Goal: Task Accomplishment & Management: Manage account settings

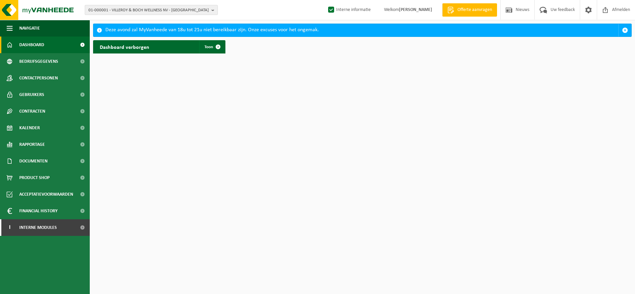
click at [171, 9] on span "01-000001 - VILLEROY & BOCH WELLNESS NV - ROESELARE" at bounding box center [148, 10] width 120 height 10
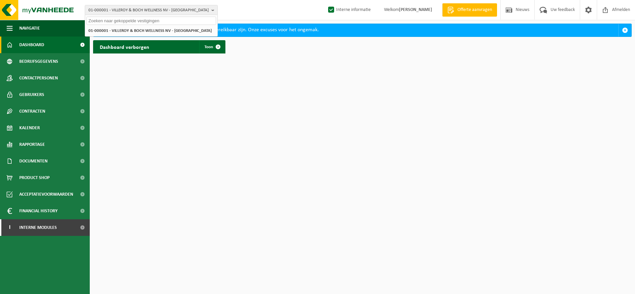
click at [165, 19] on input "text" at bounding box center [152, 21] width 130 height 8
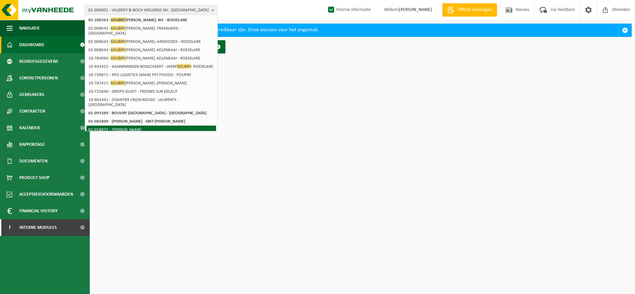
scroll to position [78, 0]
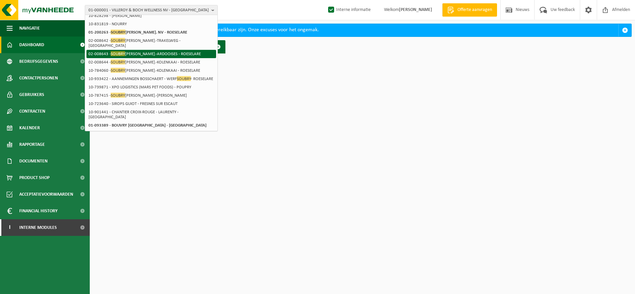
type input "soubry"
click at [197, 44] on li "02-008642 - SOUBRY JOSEPH ETABL.-TRAKELWEG - ROESELARE" at bounding box center [152, 43] width 130 height 13
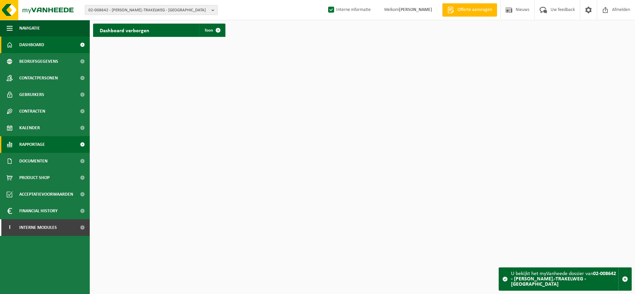
click at [49, 141] on link "Rapportage" at bounding box center [45, 144] width 90 height 17
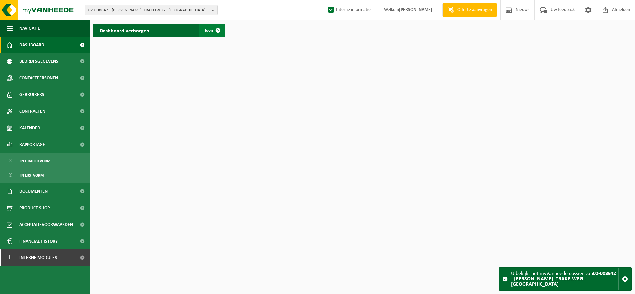
click at [215, 32] on span at bounding box center [218, 30] width 13 height 13
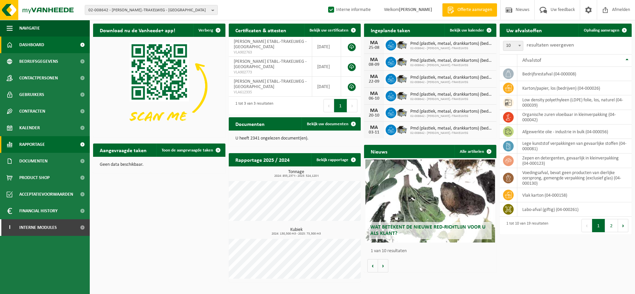
click at [57, 145] on link "Rapportage" at bounding box center [45, 144] width 90 height 17
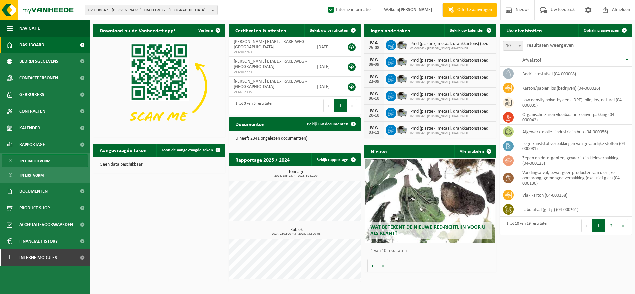
click at [46, 161] on span "In grafiekvorm" at bounding box center [35, 161] width 30 height 13
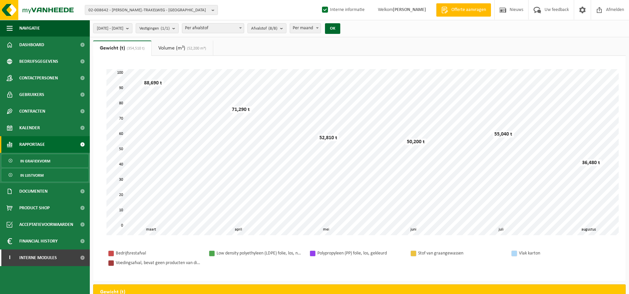
click at [36, 174] on span "In lijstvorm" at bounding box center [31, 175] width 23 height 13
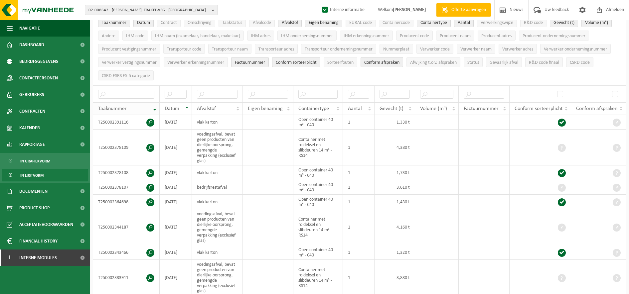
scroll to position [42, 0]
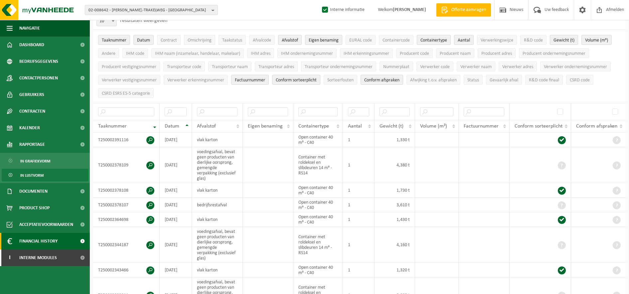
click at [54, 240] on span "Financial History" at bounding box center [38, 241] width 38 height 17
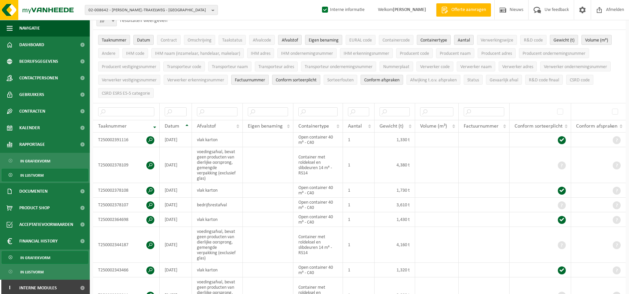
click at [48, 259] on span "In grafiekvorm" at bounding box center [35, 258] width 30 height 13
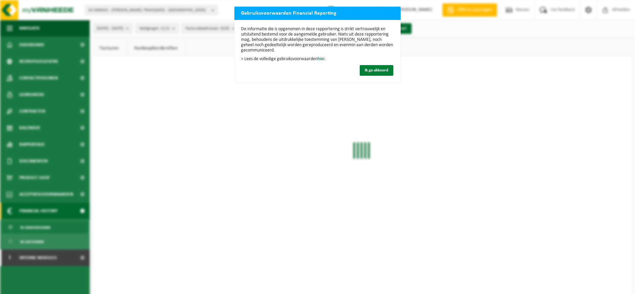
click at [374, 71] on span "Ik ga akkoord" at bounding box center [377, 70] width 24 height 4
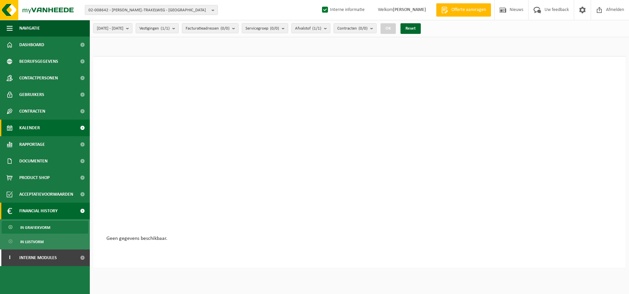
click at [39, 131] on span "Kalender" at bounding box center [29, 128] width 21 height 17
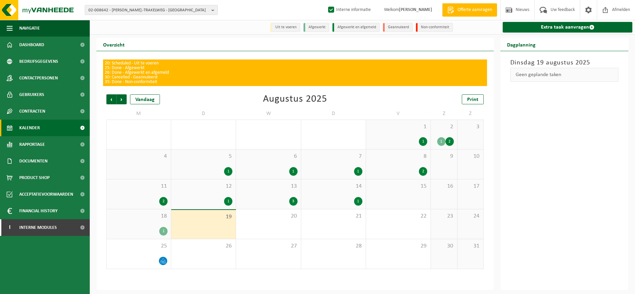
click at [216, 200] on div "1" at bounding box center [204, 201] width 58 height 9
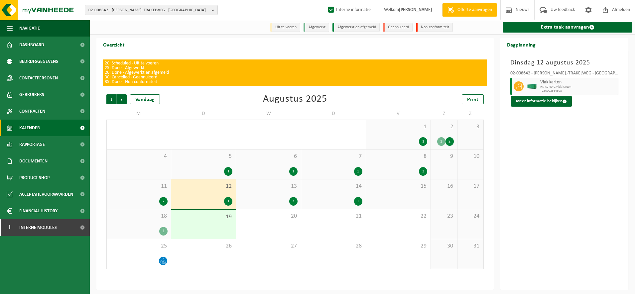
click at [229, 169] on div "1" at bounding box center [228, 171] width 8 height 9
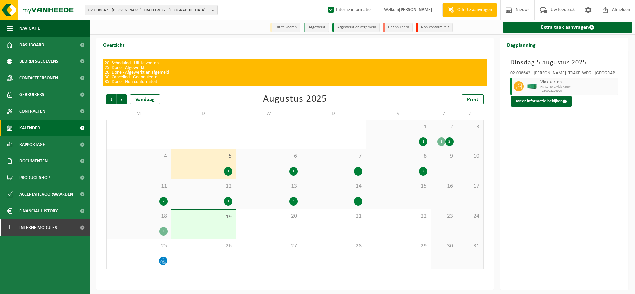
click at [213, 226] on div "19" at bounding box center [203, 224] width 65 height 29
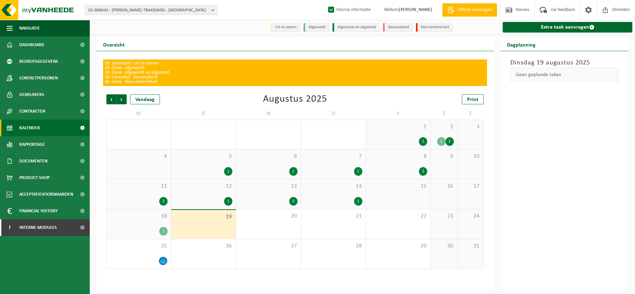
click at [165, 233] on div "1" at bounding box center [163, 231] width 8 height 9
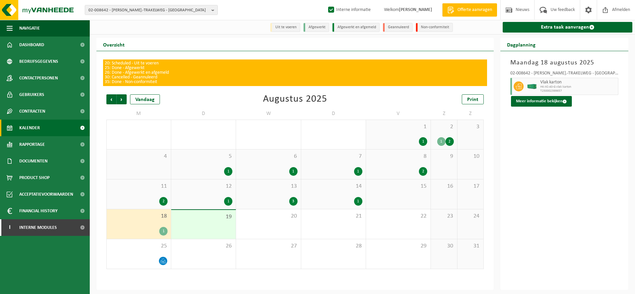
click at [204, 229] on div "19" at bounding box center [203, 224] width 65 height 29
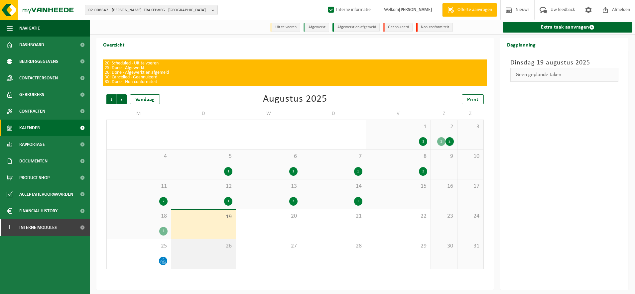
click at [211, 256] on div "26" at bounding box center [203, 255] width 65 height 30
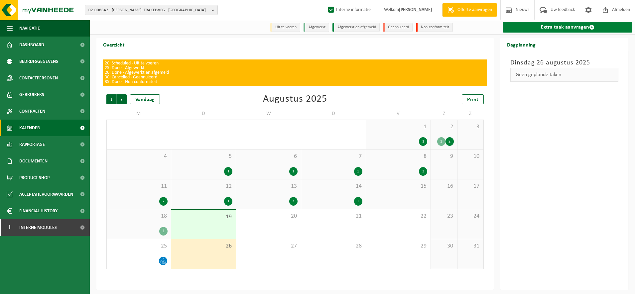
click at [576, 25] on link "Extra taak aanvragen" at bounding box center [568, 27] width 130 height 11
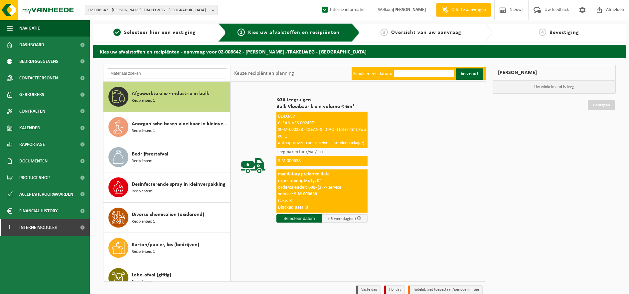
click at [177, 73] on input "text" at bounding box center [167, 74] width 120 height 10
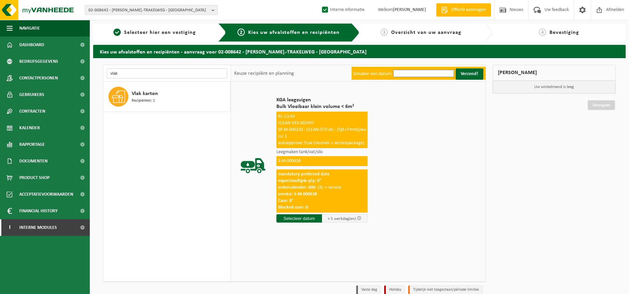
type input "vlak"
drag, startPoint x: 255, startPoint y: 152, endPoint x: 208, endPoint y: 132, distance: 51.2
drag, startPoint x: 208, startPoint y: 132, endPoint x: 155, endPoint y: 91, distance: 66.5
click at [155, 91] on span "Vlak karton" at bounding box center [145, 94] width 26 height 8
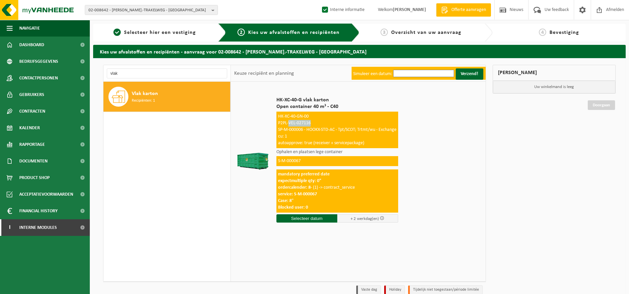
drag, startPoint x: 314, startPoint y: 123, endPoint x: 288, endPoint y: 123, distance: 26.0
click at [288, 123] on div "HK-XC-40-GN-00 P2PL-VEL-027116 SP-M-000006 - HOOKX-STD-AC - Tpt/SCOT; Trtmt/wu …" at bounding box center [337, 130] width 122 height 37
click at [320, 220] on input "text" at bounding box center [306, 219] width 61 height 8
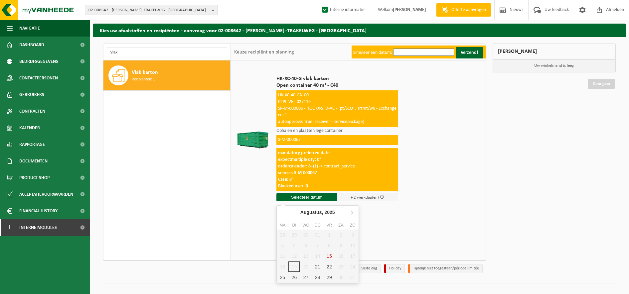
scroll to position [31, 0]
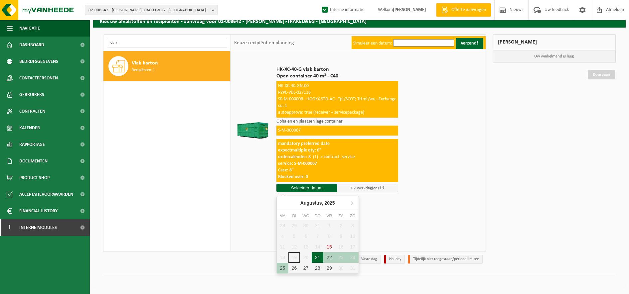
click at [317, 257] on div "21" at bounding box center [318, 258] width 12 height 11
type input "Van 2025-08-21"
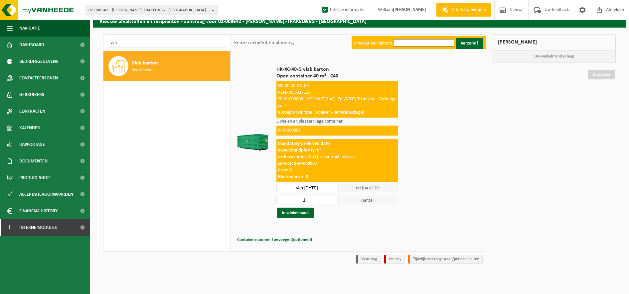
drag, startPoint x: 310, startPoint y: 197, endPoint x: 298, endPoint y: 200, distance: 11.7
click at [298, 200] on input "1" at bounding box center [306, 200] width 61 height 9
click at [439, 213] on td "HK-XC-40-G vlak karton Open container 40 m³ - C40 HK-XC-40-GN-00 P2PL-VEL-02711…" at bounding box center [376, 143] width 211 height 176
click at [322, 195] on div "HK-XC-40-G vlak karton Open container 40 m³ - C40 HK-XC-40-GN-00 P2PL-VEL-02711…" at bounding box center [337, 143] width 128 height 166
click at [319, 200] on input "10" at bounding box center [306, 200] width 61 height 9
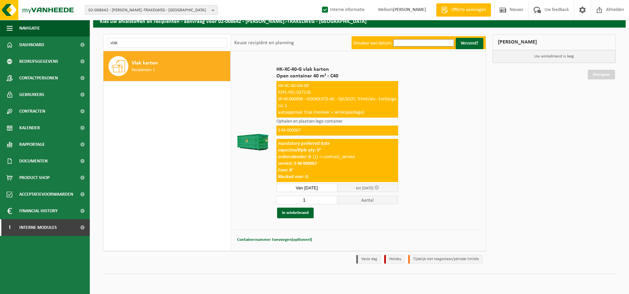
type input "1"
click at [400, 218] on div "HK-XC-40-G vlak karton Open container 40 m³ - C40 HK-XC-40-GN-00 P2PL-VEL-02711…" at bounding box center [337, 143] width 128 height 166
click at [301, 215] on button "In winkelmand" at bounding box center [295, 213] width 37 height 11
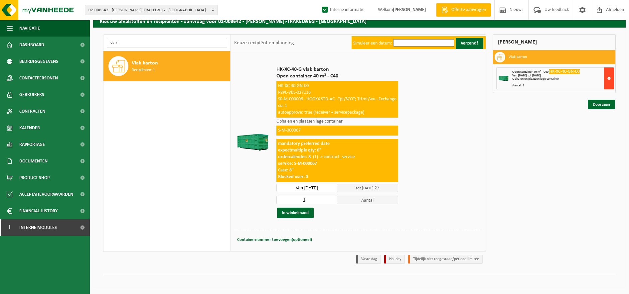
click at [608, 79] on button at bounding box center [609, 79] width 10 height 22
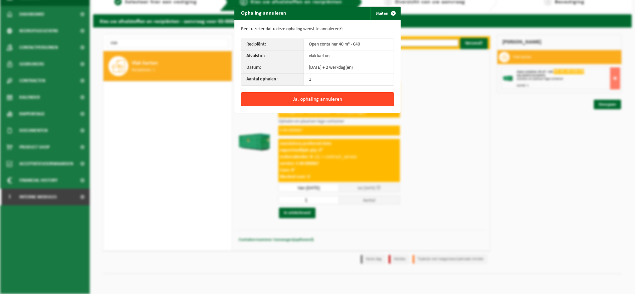
click at [302, 99] on button "Ja, ophaling annuleren" at bounding box center [317, 99] width 153 height 14
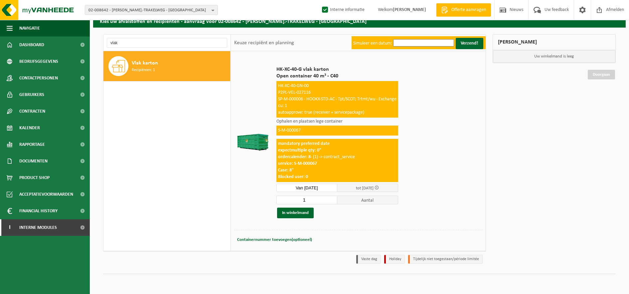
click at [529, 118] on div "Mijn winkelmand Uw winkelmand is leeg Doorgaan" at bounding box center [554, 150] width 130 height 233
click at [45, 145] on span "Rapportage" at bounding box center [32, 144] width 26 height 17
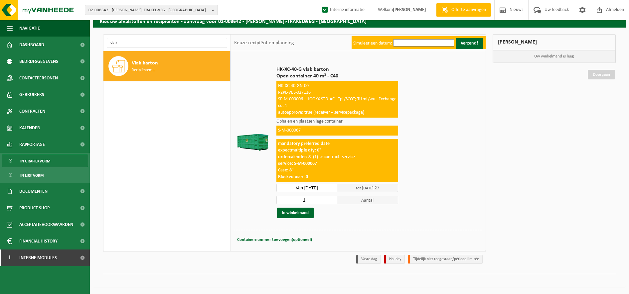
click at [47, 163] on span "In grafiekvorm" at bounding box center [35, 161] width 30 height 13
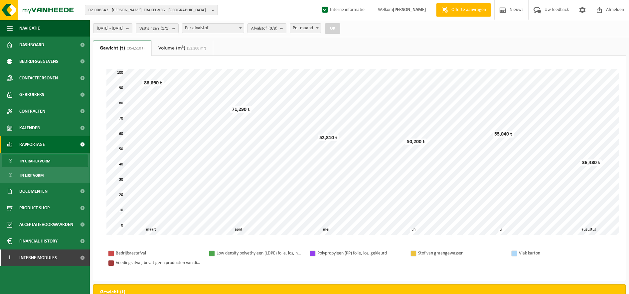
click at [321, 29] on span "Per maand" at bounding box center [305, 28] width 31 height 9
select select "1"
click at [174, 49] on link "Volume (m³) (52,200 m³)" at bounding box center [182, 48] width 61 height 15
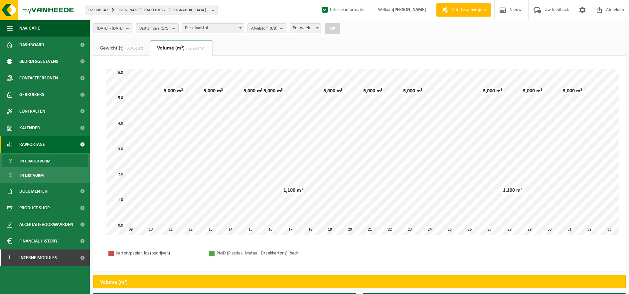
click at [131, 47] on span "(354,510 t)" at bounding box center [134, 49] width 20 height 4
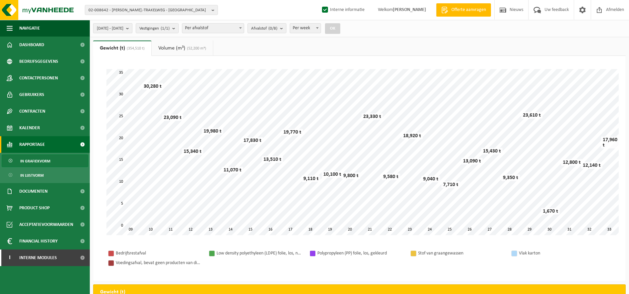
click at [132, 30] on button "2025-03-01 - 2025-08-19" at bounding box center [112, 28] width 39 height 10
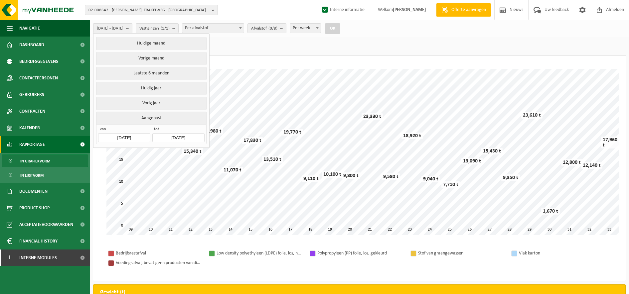
click at [154, 117] on button "Aangepast" at bounding box center [151, 118] width 110 height 13
click at [138, 136] on input "2025-03-01" at bounding box center [124, 137] width 52 height 9
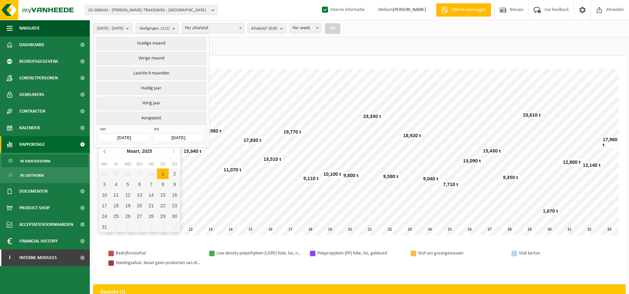
click at [106, 155] on icon at bounding box center [105, 151] width 11 height 11
click at [106, 156] on icon at bounding box center [105, 151] width 11 height 11
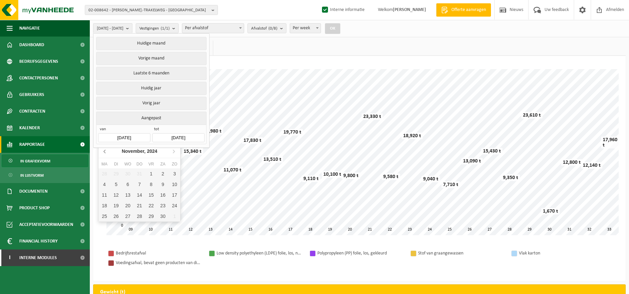
click at [107, 156] on icon at bounding box center [105, 151] width 11 height 11
click at [137, 176] on div "1" at bounding box center [140, 174] width 12 height 11
type input "2024-08-01"
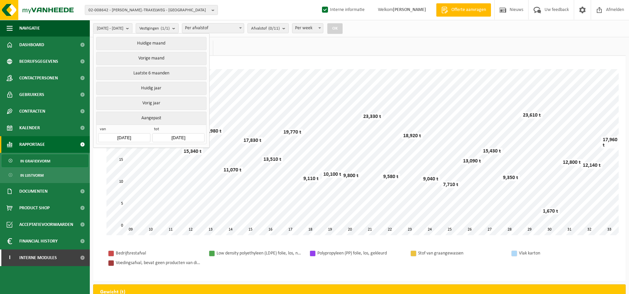
click at [182, 136] on input "2025-08-19" at bounding box center [178, 137] width 52 height 9
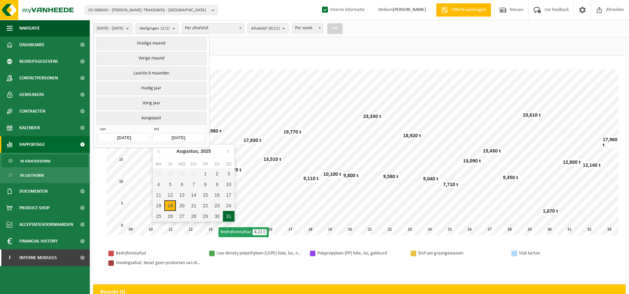
click at [229, 218] on div "31" at bounding box center [229, 216] width 12 height 11
type input "2025-08-31"
type input "2024-08-01"
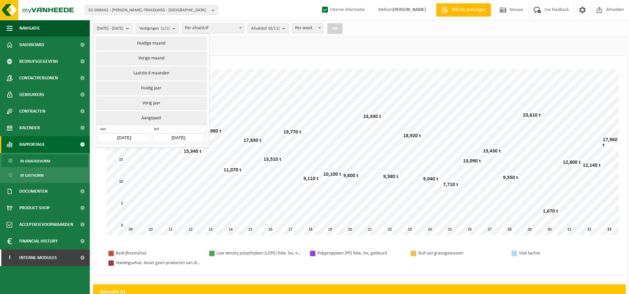
click at [289, 47] on ul "Gewicht (t) (354,510 t) Volume (m³) (52,200 m³)" at bounding box center [359, 48] width 533 height 15
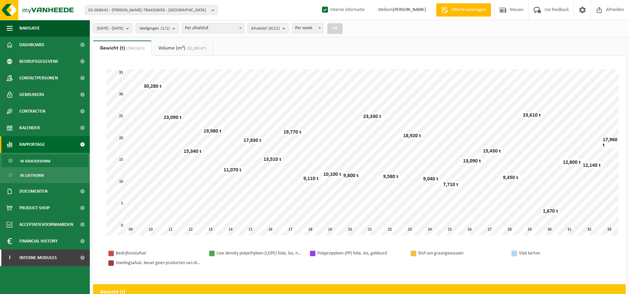
click at [343, 31] on button "OK" at bounding box center [334, 28] width 15 height 11
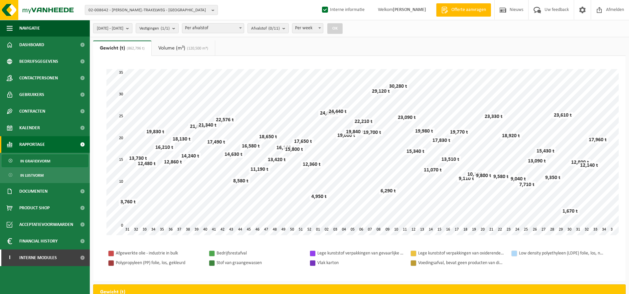
click at [123, 30] on span "[DATE] - [DATE]" at bounding box center [110, 29] width 27 height 10
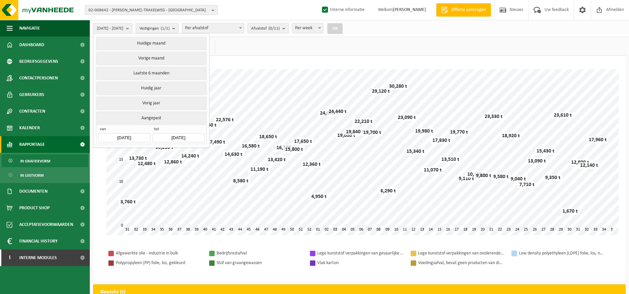
click at [228, 48] on ul "Gewicht (t) (862,796 t) Volume (m³) (120,500 m³)" at bounding box center [359, 48] width 533 height 15
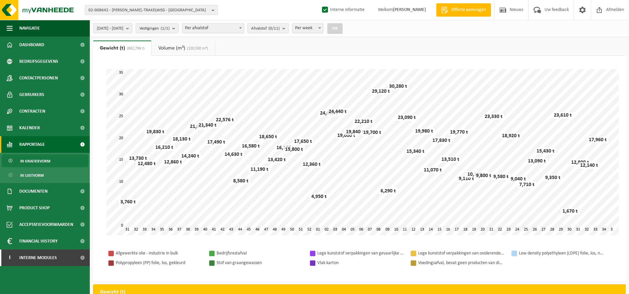
click at [214, 11] on b "button" at bounding box center [215, 9] width 6 height 9
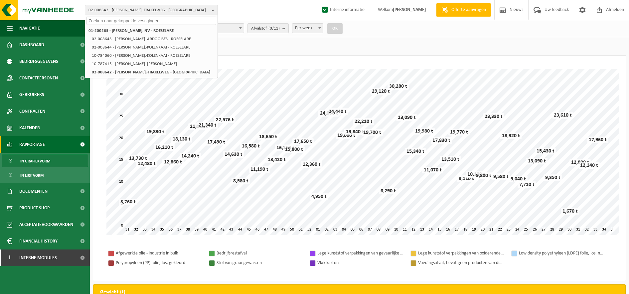
click at [186, 20] on input "text" at bounding box center [152, 21] width 130 height 8
click at [268, 55] on ul "Gewicht (t) (862,796 t) Volume (m³) (120,500 m³)" at bounding box center [359, 48] width 533 height 15
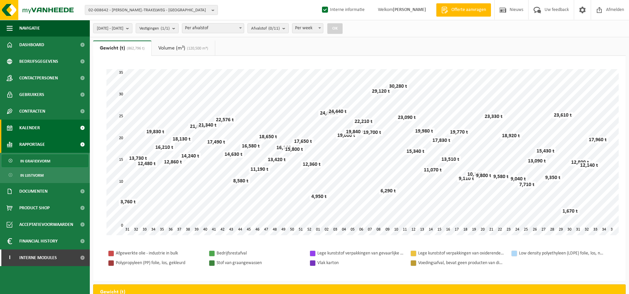
click at [20, 127] on span "Kalender" at bounding box center [29, 128] width 21 height 17
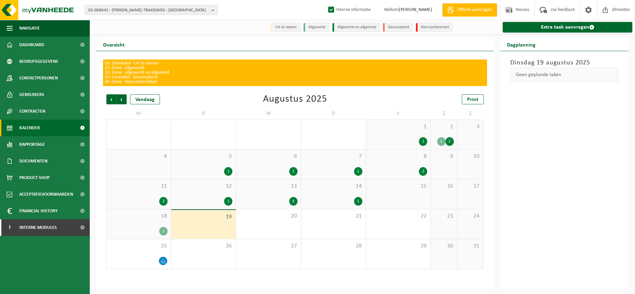
click at [211, 10] on button "02-008642 - [PERSON_NAME].-TRAKELWEG - [GEOGRAPHIC_DATA]" at bounding box center [151, 10] width 133 height 10
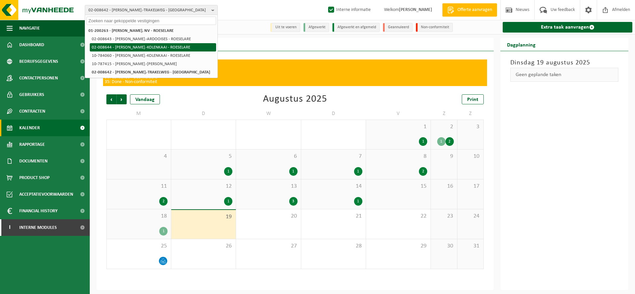
click at [190, 46] on li "02-008644 - [PERSON_NAME].-KOLENKAAI - ROESELARE" at bounding box center [153, 47] width 126 height 8
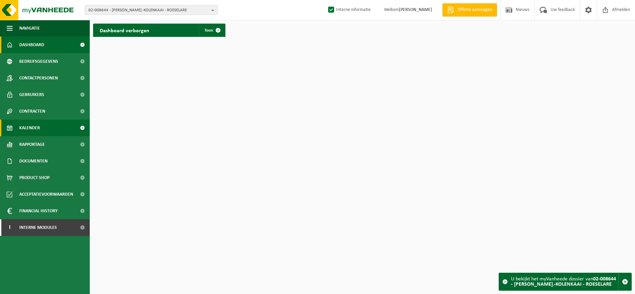
click at [46, 130] on link "Kalender" at bounding box center [45, 128] width 90 height 17
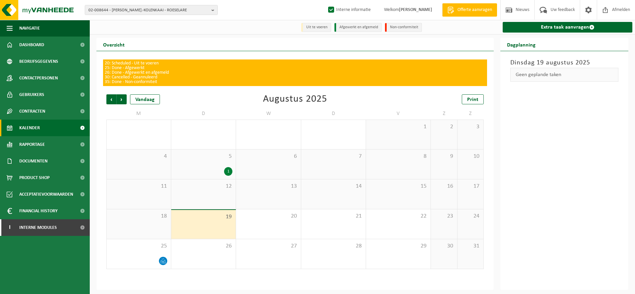
click at [212, 170] on div "1" at bounding box center [204, 171] width 58 height 9
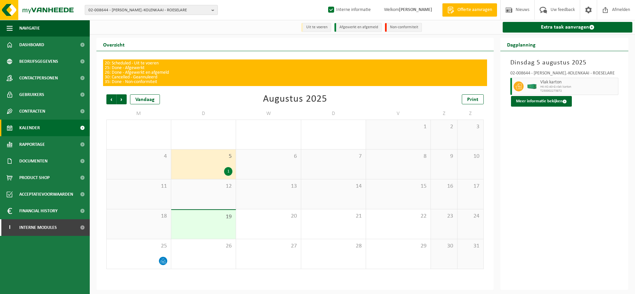
click at [200, 8] on span "02-008644 - SOUBRY JOSEPH ETABL.-KOLENKAAI - ROESELARE" at bounding box center [148, 10] width 120 height 10
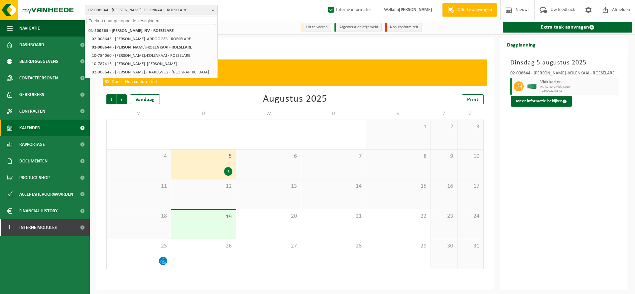
click at [175, 19] on input "text" at bounding box center [152, 21] width 130 height 8
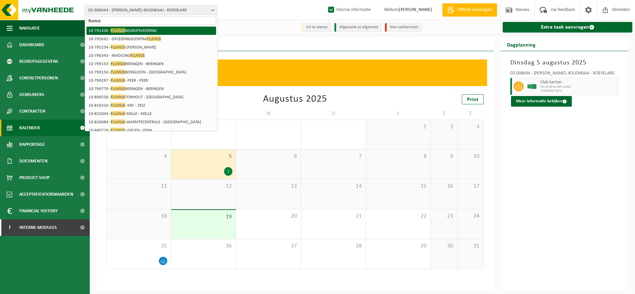
type input "fluvius"
click at [144, 31] on li "10-791336 - FLUVIUS BEDRIJFSVOERING" at bounding box center [152, 31] width 130 height 8
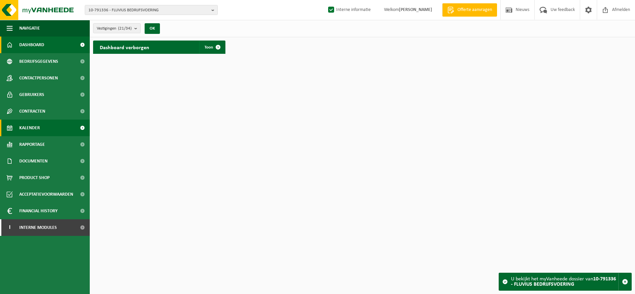
click at [40, 131] on span "Kalender" at bounding box center [29, 128] width 21 height 17
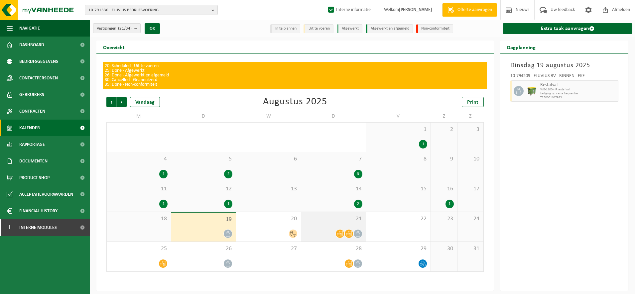
click at [329, 222] on span "21" at bounding box center [334, 219] width 58 height 7
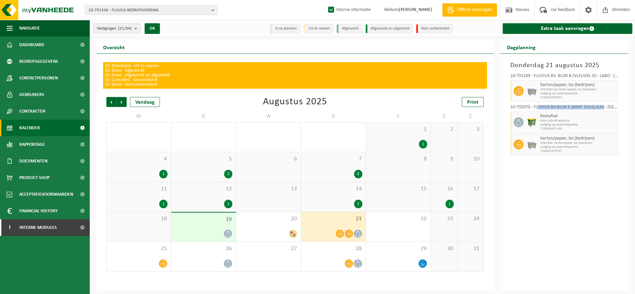
drag, startPoint x: 538, startPoint y: 107, endPoint x: 605, endPoint y: 105, distance: 66.9
click at [605, 105] on div "10-792070 - FLUVIUS BV-BLOK E (KANT DIJLE)-GAS - [GEOGRAPHIC_DATA]" at bounding box center [565, 108] width 108 height 7
drag, startPoint x: 605, startPoint y: 105, endPoint x: 580, endPoint y: 73, distance: 41.1
click at [580, 73] on div "10-791339 - FLUVIUS BV- BLOK B (VLEUGEL D) - LABO - MECHELEN Karton/papier, los…" at bounding box center [564, 114] width 115 height 86
click at [126, 103] on span "Volgende" at bounding box center [122, 102] width 10 height 10
